Goal: Task Accomplishment & Management: Manage account settings

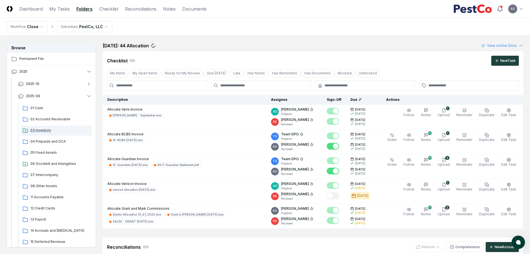
click at [45, 130] on span "03 Inventory" at bounding box center [59, 130] width 59 height 5
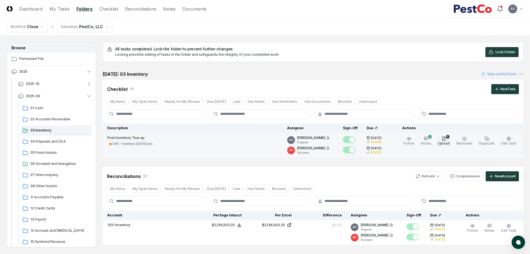
click at [444, 142] on span "Upload" at bounding box center [444, 143] width 12 height 4
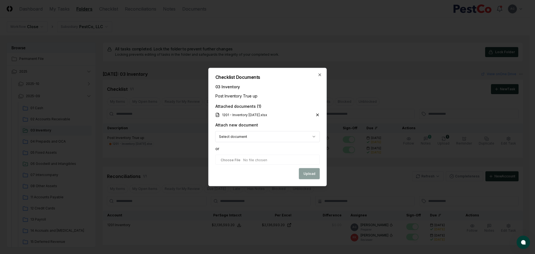
click at [259, 161] on input "file" at bounding box center [267, 160] width 105 height 10
type input "**********"
click at [312, 173] on button "Upload" at bounding box center [309, 174] width 21 height 11
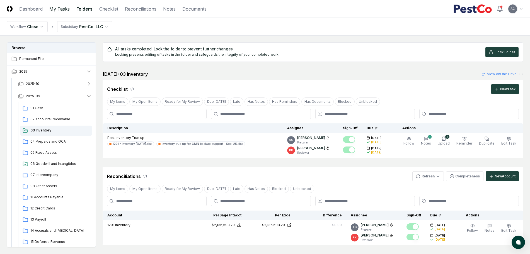
click at [54, 6] on link "My Tasks" at bounding box center [59, 9] width 20 height 7
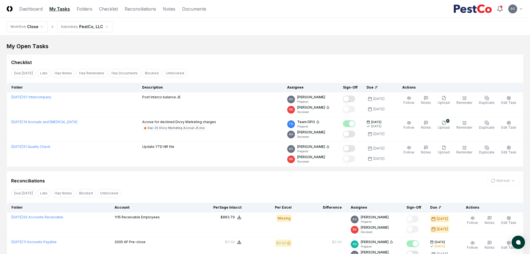
click at [232, 55] on div "Checklist" at bounding box center [265, 60] width 516 height 11
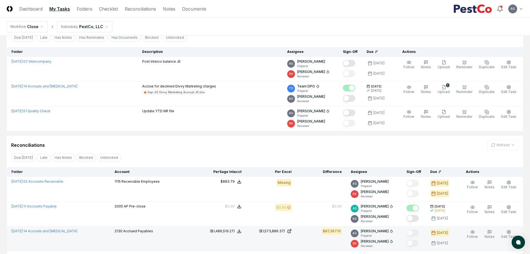
scroll to position [139, 0]
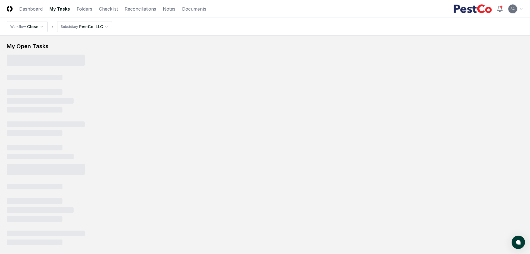
scroll to position [55, 0]
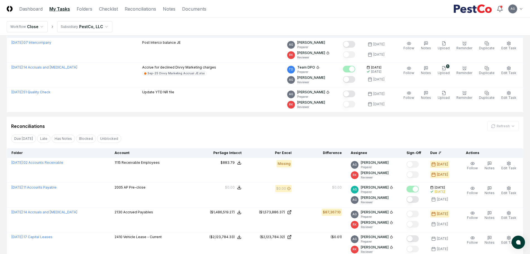
click at [317, 135] on div "Due Today Late Has Notes Blocked Unblocked Clear Filter" at bounding box center [265, 138] width 516 height 10
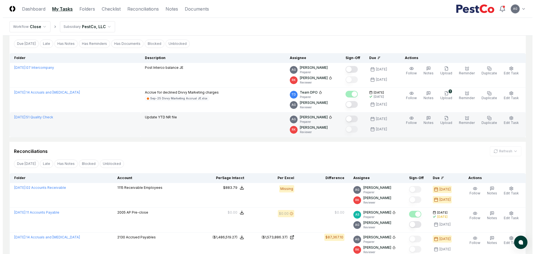
scroll to position [0, 0]
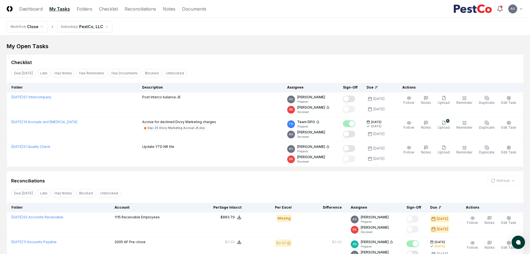
click at [249, 68] on div "Due Today Late Has Notes Has Reminders Has Documents Blocked Unblocked Clear Fi…" at bounding box center [265, 73] width 516 height 10
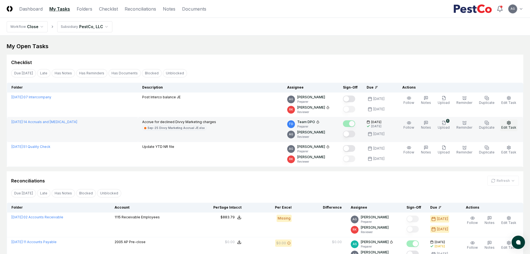
click at [513, 129] on span "Edit Task" at bounding box center [508, 127] width 15 height 4
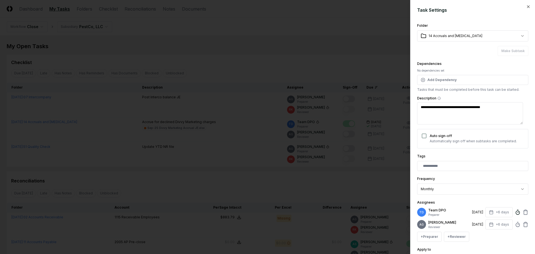
type textarea "*"
click at [518, 225] on line at bounding box center [518, 224] width 1 height 1
type input "*"
type textarea "*"
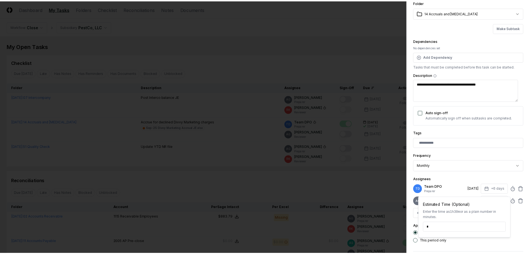
scroll to position [35, 0]
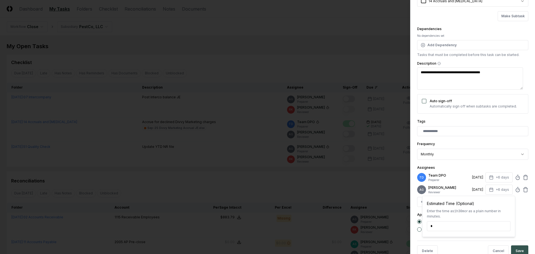
type input "*****"
click at [517, 252] on button "Save" at bounding box center [519, 251] width 17 height 11
type textarea "*"
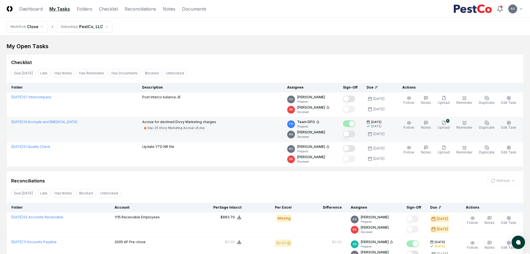
click at [353, 134] on button "Mark complete" at bounding box center [349, 134] width 12 height 7
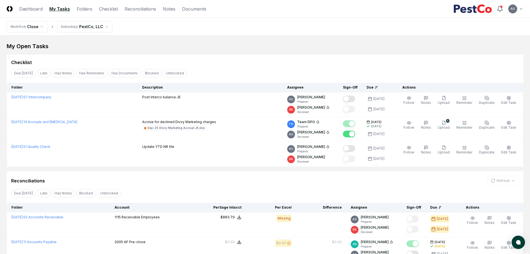
click at [258, 184] on div "Reconciliations Refresh" at bounding box center [265, 181] width 508 height 10
click at [280, 48] on div "My Open Tasks" at bounding box center [265, 46] width 516 height 8
click at [277, 57] on div "Checklist" at bounding box center [265, 60] width 516 height 11
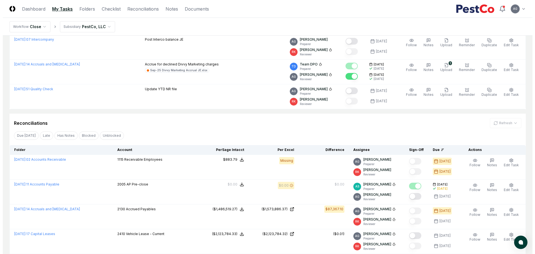
scroll to position [70, 0]
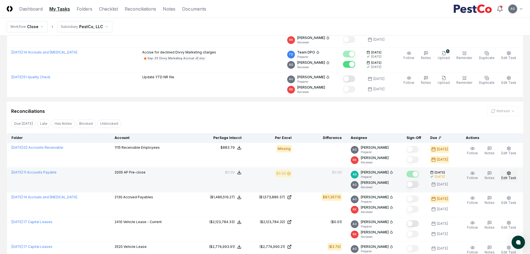
click at [509, 174] on circle "button" at bounding box center [508, 173] width 1 height 1
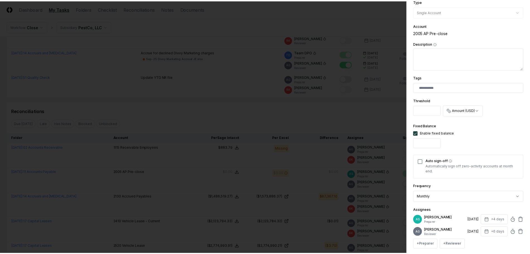
scroll to position [139, 0]
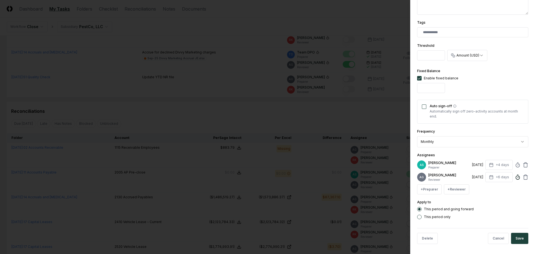
click at [515, 180] on icon at bounding box center [518, 177] width 6 height 6
type input "*****"
click at [514, 240] on button "Save" at bounding box center [519, 238] width 17 height 11
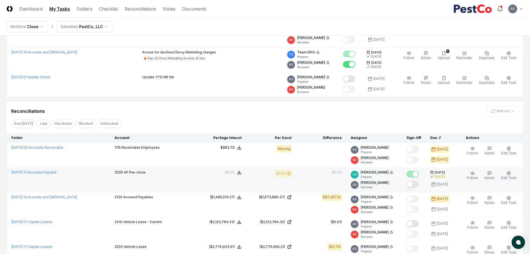
click at [417, 182] on button "Mark complete" at bounding box center [412, 184] width 12 height 7
click at [322, 115] on div "Reconciliations Refresh" at bounding box center [265, 111] width 508 height 10
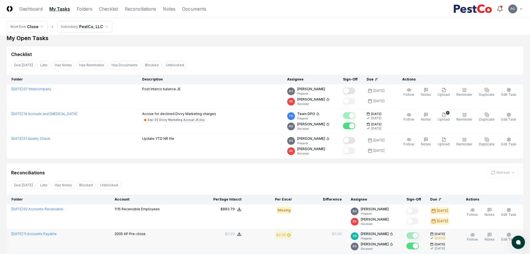
scroll to position [0, 0]
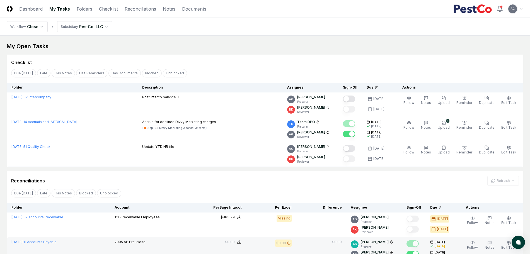
click at [243, 66] on div "Checklist Due Today Late Has Notes Has Reminders Has Documents Blocked Unblocke…" at bounding box center [265, 111] width 516 height 112
click at [215, 45] on div "My Open Tasks" at bounding box center [265, 46] width 516 height 8
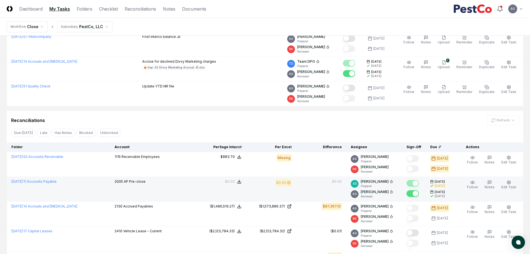
scroll to position [105, 0]
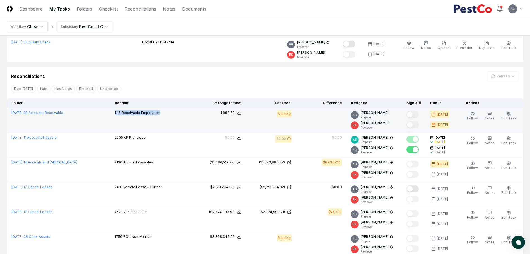
drag, startPoint x: 165, startPoint y: 115, endPoint x: 115, endPoint y: 114, distance: 50.5
click at [115, 114] on td "1115 Receivable Employees" at bounding box center [153, 120] width 86 height 25
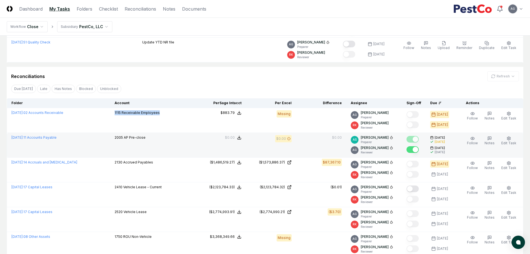
copy p "1115 Receivable Employees"
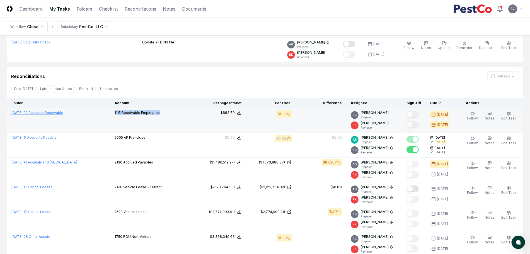
click at [63, 113] on link "September 2025 : 02 Accounts Receivable" at bounding box center [37, 113] width 52 height 4
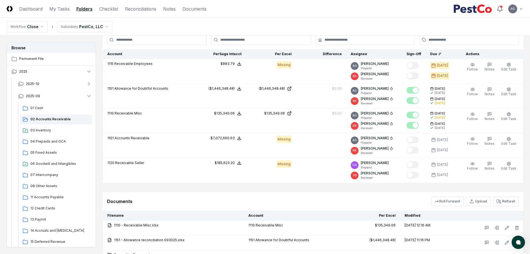
scroll to position [314, 0]
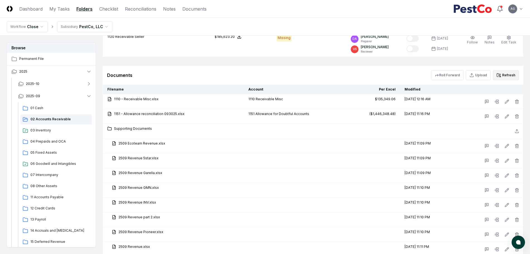
click at [510, 77] on button "Refresh" at bounding box center [506, 75] width 26 height 10
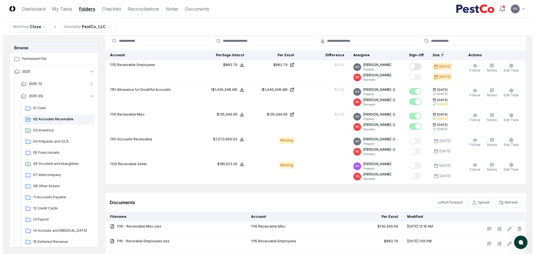
scroll to position [174, 0]
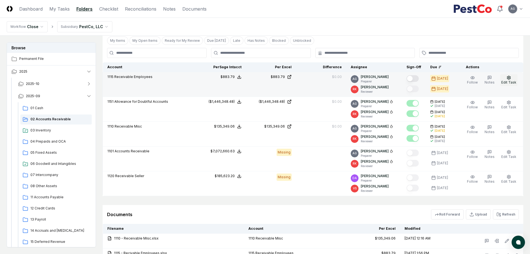
click at [510, 77] on icon "button" at bounding box center [508, 78] width 4 height 4
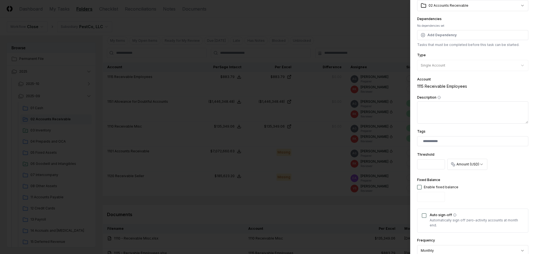
scroll to position [105, 0]
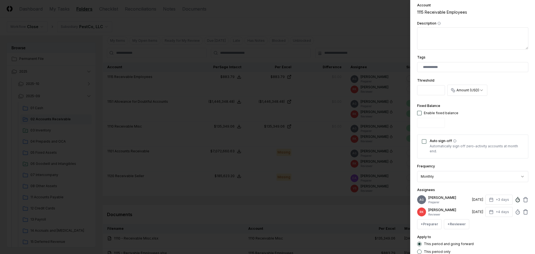
click at [515, 201] on icon at bounding box center [518, 200] width 6 height 6
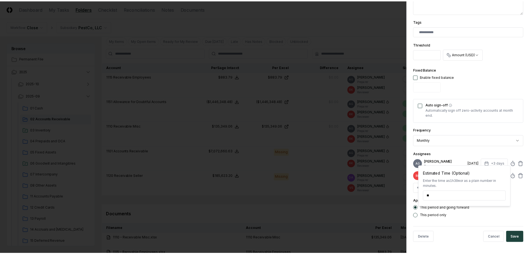
scroll to position [145, 0]
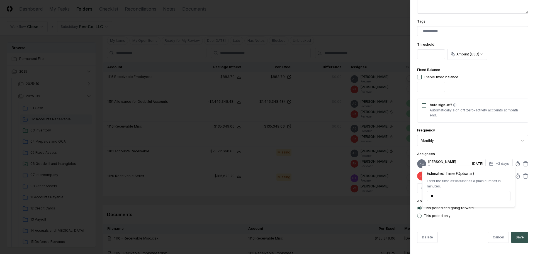
type input "******"
click at [514, 237] on button "Save" at bounding box center [519, 237] width 17 height 11
click at [325, 32] on body "CloseCore Dashboard My Tasks Folders Checklist Reconciliations Notes Documents …" at bounding box center [265, 146] width 530 height 640
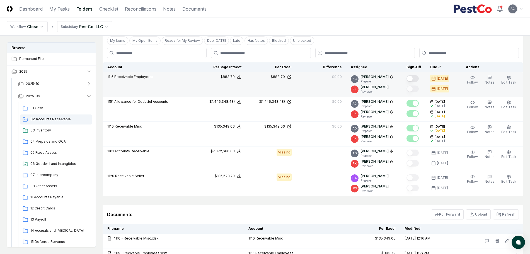
click at [417, 79] on button "Mark complete" at bounding box center [412, 78] width 12 height 7
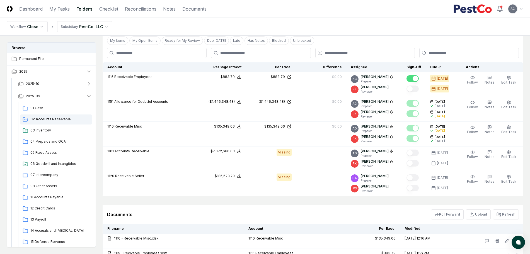
click at [384, 31] on nav "Workflow Close Subsidiary PestCo, LLC" at bounding box center [265, 27] width 530 height 18
click at [263, 212] on div "Documents Roll Forward Upload Refresh" at bounding box center [313, 215] width 412 height 10
click at [315, 208] on div "Documents Roll Forward Upload Refresh" at bounding box center [313, 214] width 421 height 19
click at [289, 207] on div "Documents Roll Forward Upload Refresh" at bounding box center [313, 214] width 421 height 19
click at [58, 11] on link "My Tasks" at bounding box center [59, 9] width 20 height 7
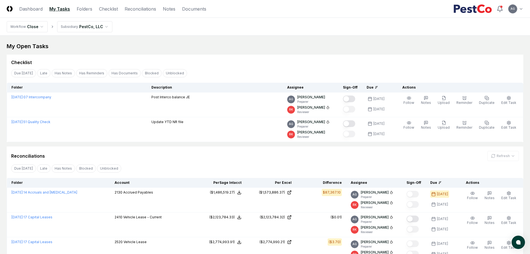
click at [186, 164] on div "Due Today Late Has Notes Blocked Unblocked Clear Filter" at bounding box center [265, 168] width 516 height 10
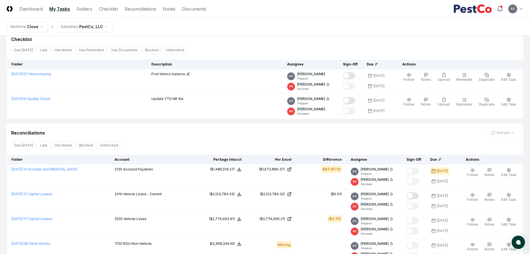
scroll to position [35, 0]
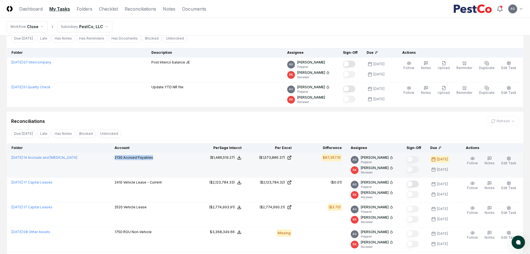
drag, startPoint x: 159, startPoint y: 157, endPoint x: 115, endPoint y: 160, distance: 43.8
click at [115, 160] on td "2130 Accrued Payables" at bounding box center [153, 165] width 86 height 25
copy p "2130 Accrued Payables"
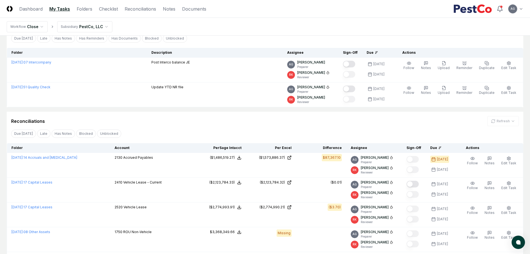
click at [202, 129] on div "Due Today Late Has Notes Blocked Unblocked Clear Filter" at bounding box center [265, 133] width 516 height 10
click at [103, 9] on link "Checklist" at bounding box center [108, 9] width 19 height 7
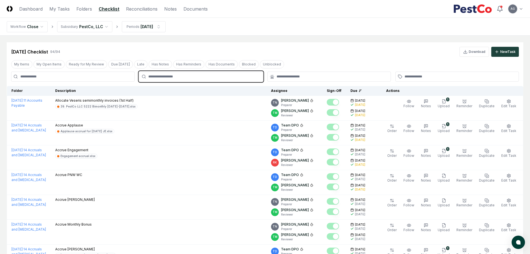
click at [174, 76] on input "text" at bounding box center [203, 76] width 111 height 5
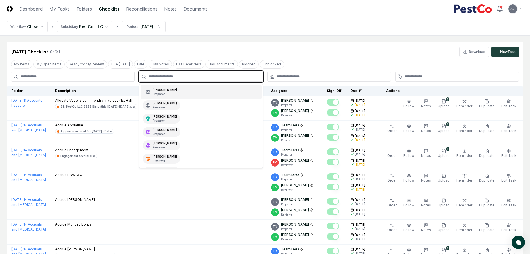
click at [180, 93] on div "AG Angelique Cotez Garcia Preparer" at bounding box center [161, 92] width 37 height 10
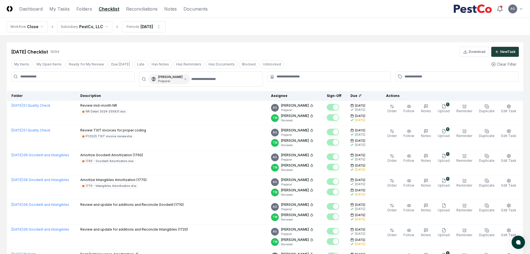
click at [303, 49] on div "Aug 2025 Checklist 19 / 94 Download New Task" at bounding box center [265, 52] width 508 height 10
click at [363, 54] on div "Aug 2025 Checklist 19 / 94 Download New Task" at bounding box center [265, 52] width 508 height 10
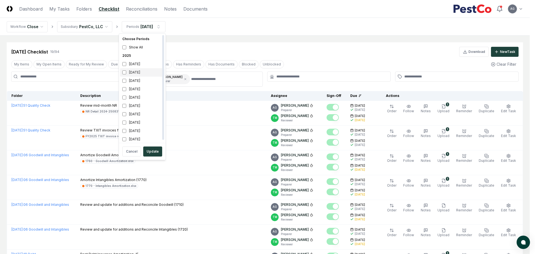
click at [135, 72] on div "[DATE]" at bounding box center [142, 72] width 44 height 8
click at [133, 81] on div "August 2025" at bounding box center [142, 81] width 44 height 8
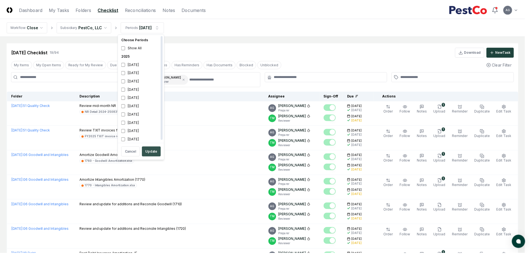
scroll to position [2, 0]
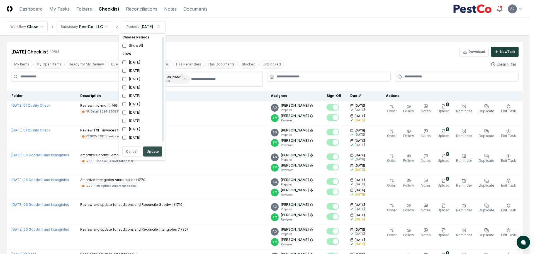
click at [158, 149] on button "Update" at bounding box center [152, 152] width 19 height 10
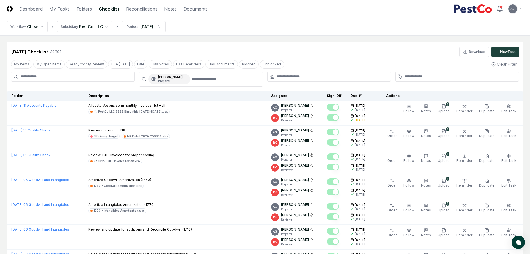
click at [187, 80] on icon at bounding box center [185, 78] width 3 height 3
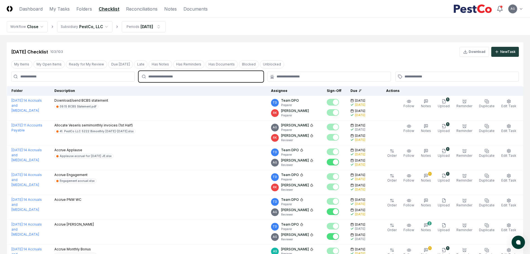
click at [184, 77] on input "text" at bounding box center [203, 76] width 111 height 5
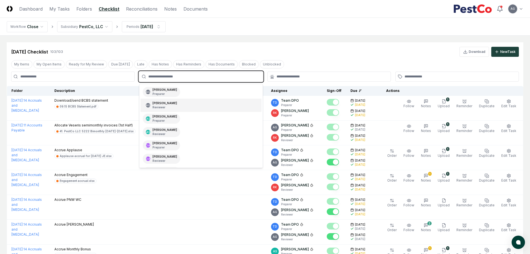
click at [177, 104] on div "Angelique Cotez Garcia Reviewer" at bounding box center [164, 105] width 25 height 8
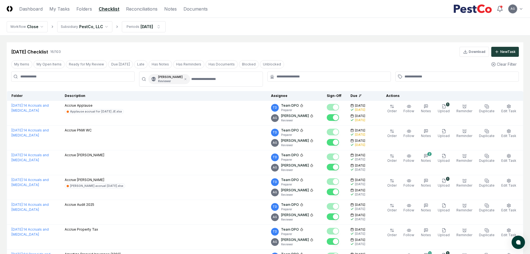
click at [139, 9] on link "Reconciliations" at bounding box center [141, 9] width 31 height 7
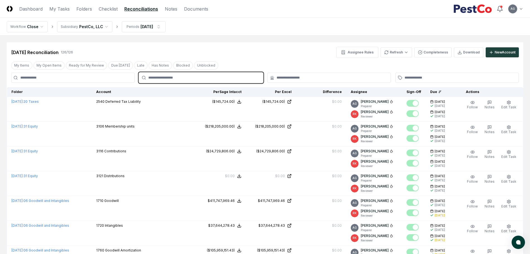
click at [155, 78] on input "text" at bounding box center [203, 77] width 111 height 5
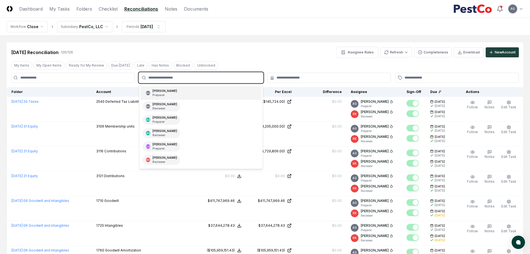
click at [171, 93] on div "Angelique Cotez Garcia Preparer" at bounding box center [164, 93] width 25 height 8
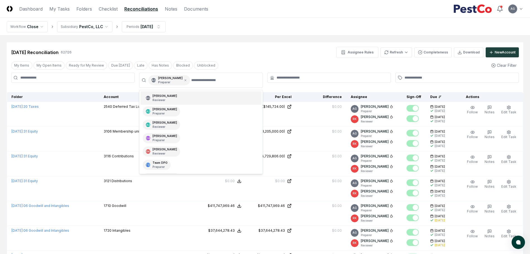
click at [223, 52] on div "Sep 2025 Reconciliation 62 / 126 Assignee Rules Refresh Completeness Download N…" at bounding box center [265, 52] width 508 height 11
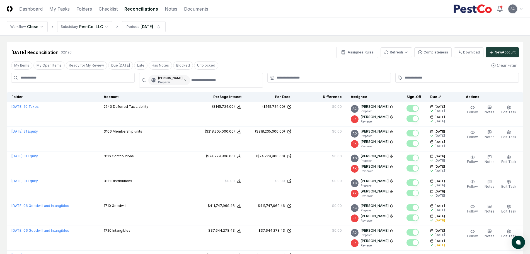
click at [187, 80] on icon at bounding box center [185, 80] width 3 height 3
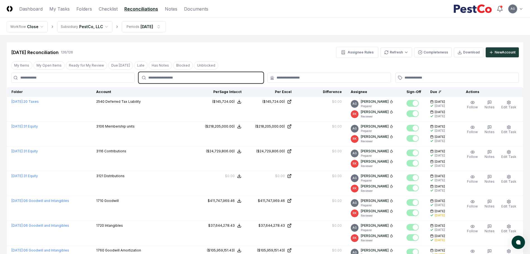
click at [191, 78] on input "text" at bounding box center [203, 77] width 111 height 5
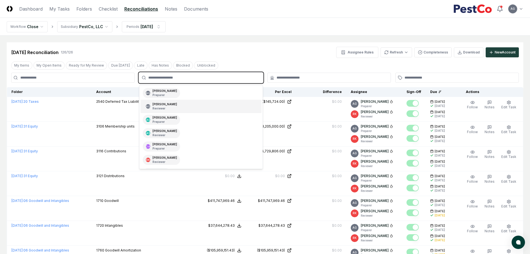
click at [188, 105] on div "AG Angelique Cotez Garcia Reviewer" at bounding box center [200, 106] width 121 height 13
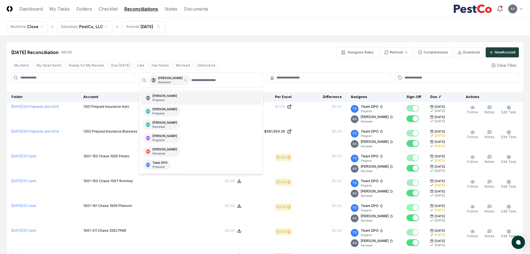
click at [234, 49] on div "Sep 2025 Reconciliation 48 / 126 Assignee Rules Refresh Completeness Download N…" at bounding box center [265, 52] width 508 height 11
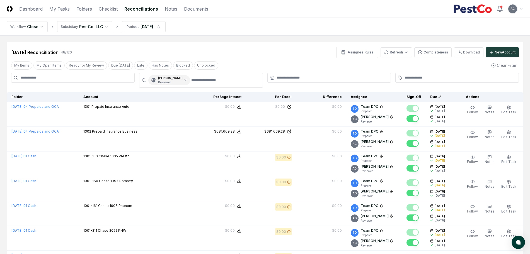
click at [186, 80] on icon at bounding box center [185, 80] width 2 height 2
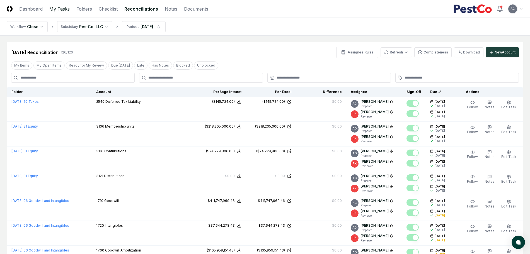
click at [65, 7] on link "My Tasks" at bounding box center [59, 9] width 20 height 7
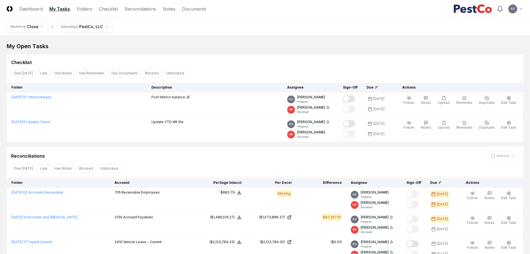
scroll to position [105, 0]
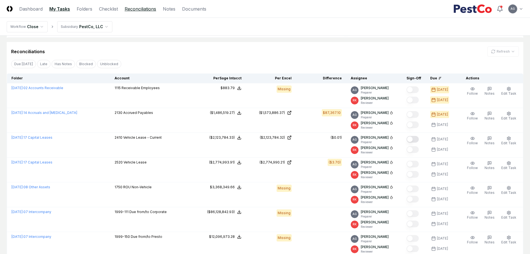
click at [138, 10] on link "Reconciliations" at bounding box center [140, 9] width 31 height 7
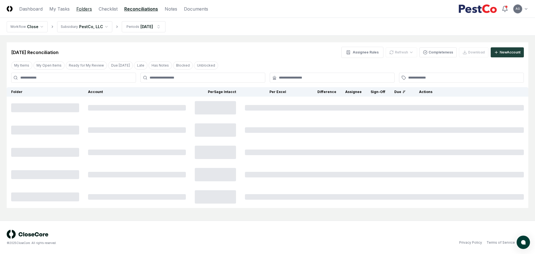
click at [86, 10] on link "Folders" at bounding box center [84, 9] width 16 height 7
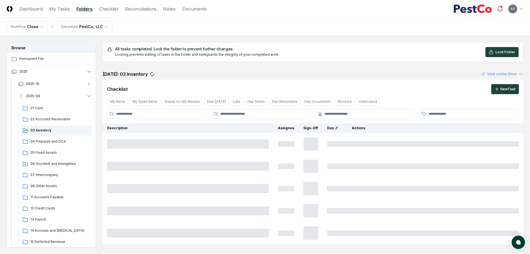
click at [38, 95] on span "2025-09" at bounding box center [33, 96] width 14 height 5
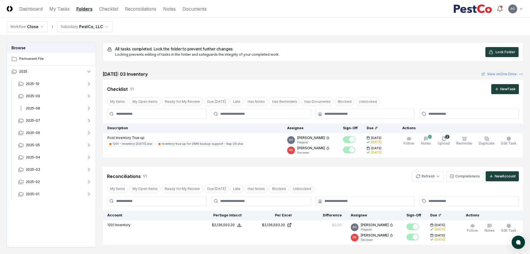
click at [44, 106] on button "2025-08" at bounding box center [55, 108] width 82 height 12
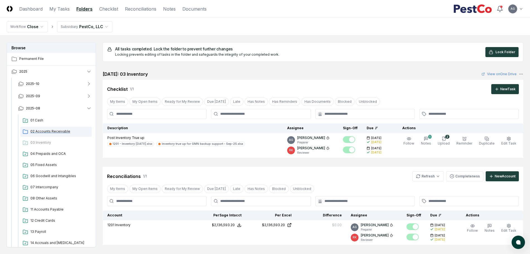
click at [51, 129] on span "02 Accounts Receivable" at bounding box center [59, 131] width 59 height 5
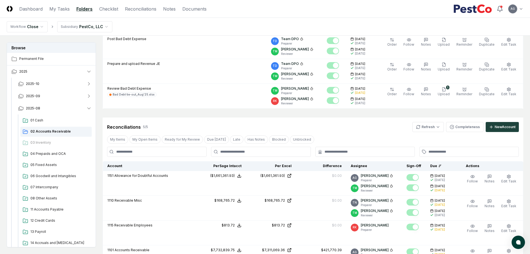
scroll to position [105, 0]
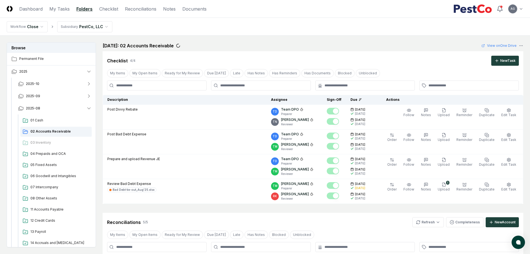
scroll to position [105, 0]
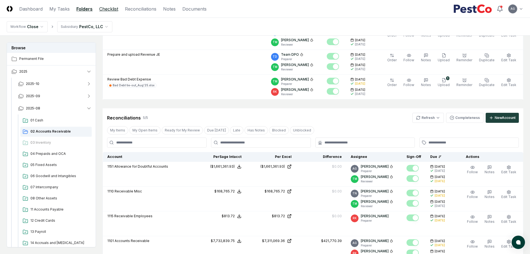
click at [111, 12] on link "Checklist" at bounding box center [108, 9] width 19 height 7
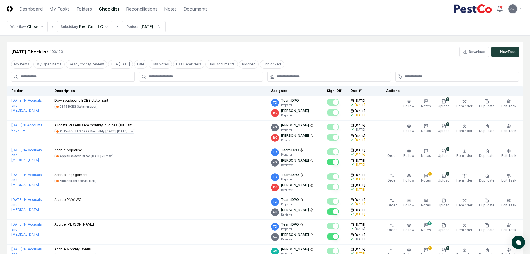
click at [122, 76] on input at bounding box center [72, 77] width 123 height 10
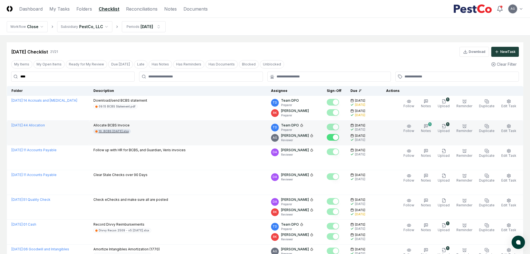
click at [129, 132] on div "10. BCBS October 2025.xlsx" at bounding box center [114, 131] width 30 height 4
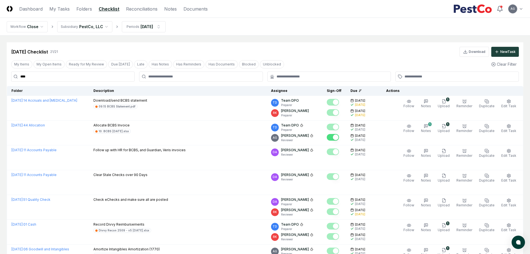
drag, startPoint x: 91, startPoint y: 79, endPoint x: 8, endPoint y: 71, distance: 83.8
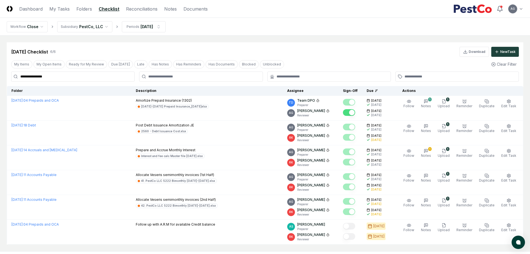
type input "**********"
click at [327, 53] on div "Sep 2025 Checklist 6 / 6 Download New Task" at bounding box center [265, 52] width 508 height 10
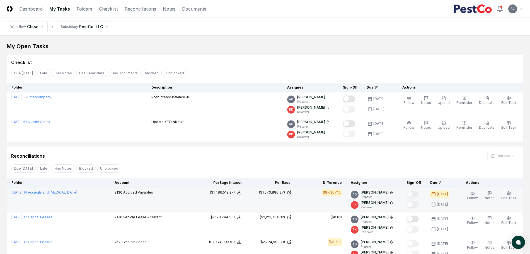
click at [65, 192] on link "[DATE] : 14 Accruals and [MEDICAL_DATA]" at bounding box center [44, 192] width 66 height 4
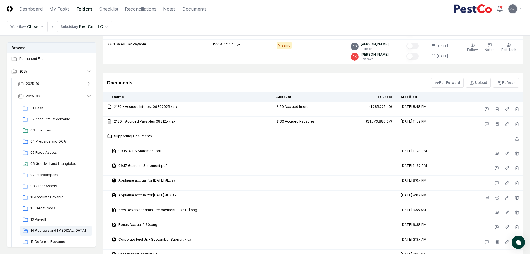
scroll to position [844, 0]
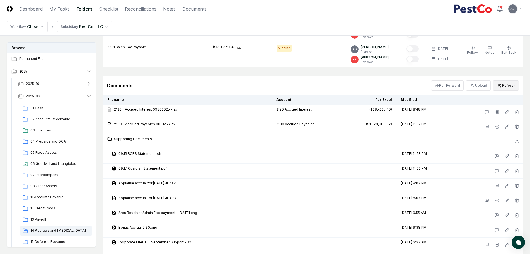
click at [513, 81] on button "Refresh" at bounding box center [506, 86] width 26 height 10
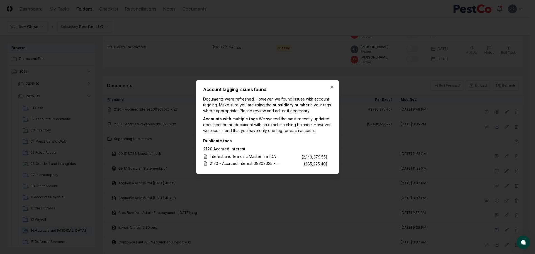
click at [332, 81] on div "Account tagging issues found Documents were refreshed. However, we found issues…" at bounding box center [267, 127] width 143 height 94
click at [332, 85] on icon "button" at bounding box center [332, 87] width 4 height 4
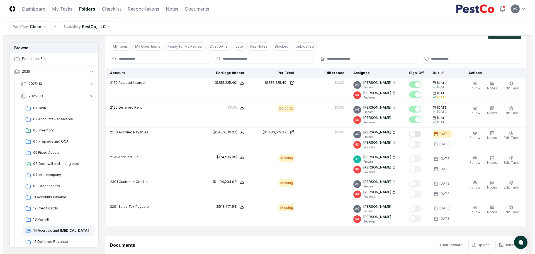
scroll to position [687, 0]
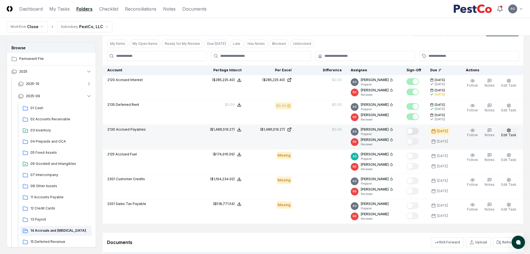
click at [510, 133] on span "Edit Task" at bounding box center [508, 135] width 15 height 4
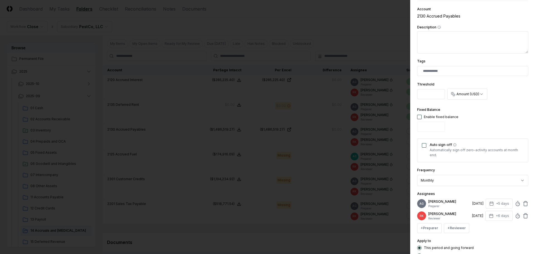
scroll to position [101, 0]
click at [515, 206] on icon at bounding box center [518, 203] width 6 height 6
type input "*****"
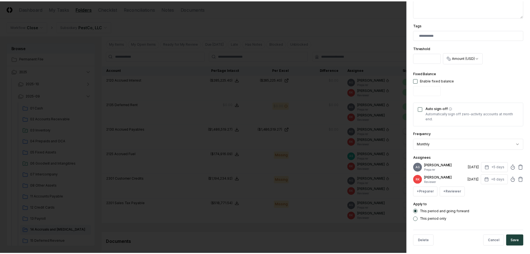
scroll to position [145, 0]
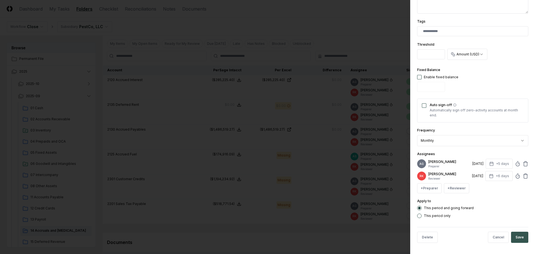
click at [516, 237] on button "Save" at bounding box center [519, 237] width 17 height 11
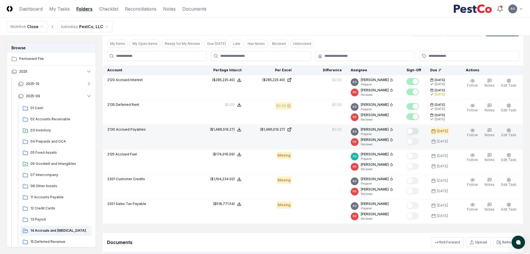
click at [418, 130] on button "Mark complete" at bounding box center [412, 131] width 12 height 7
click at [65, 9] on link "My Tasks" at bounding box center [59, 9] width 20 height 7
